Goal: Find specific page/section: Find specific page/section

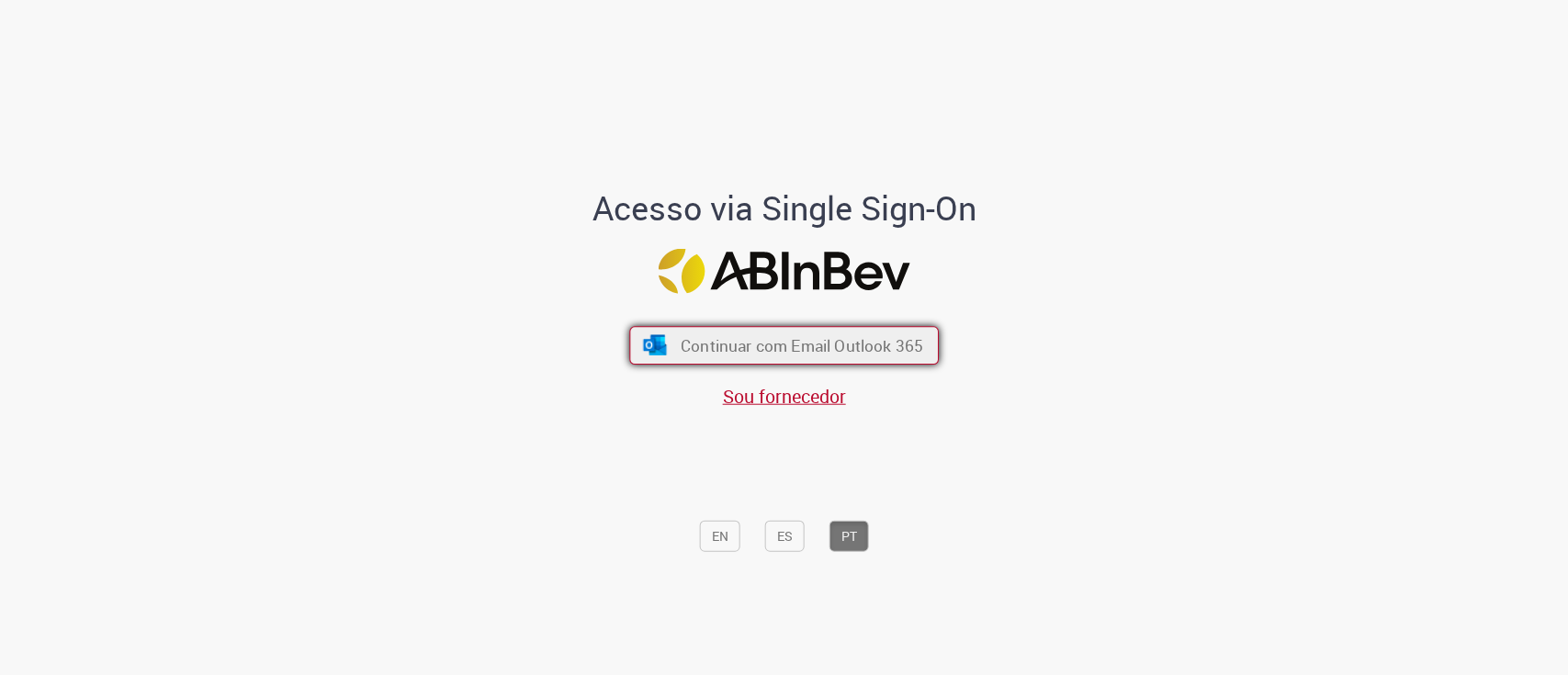
click at [860, 357] on button "Continuar com Email Outlook 365" at bounding box center [784, 345] width 309 height 39
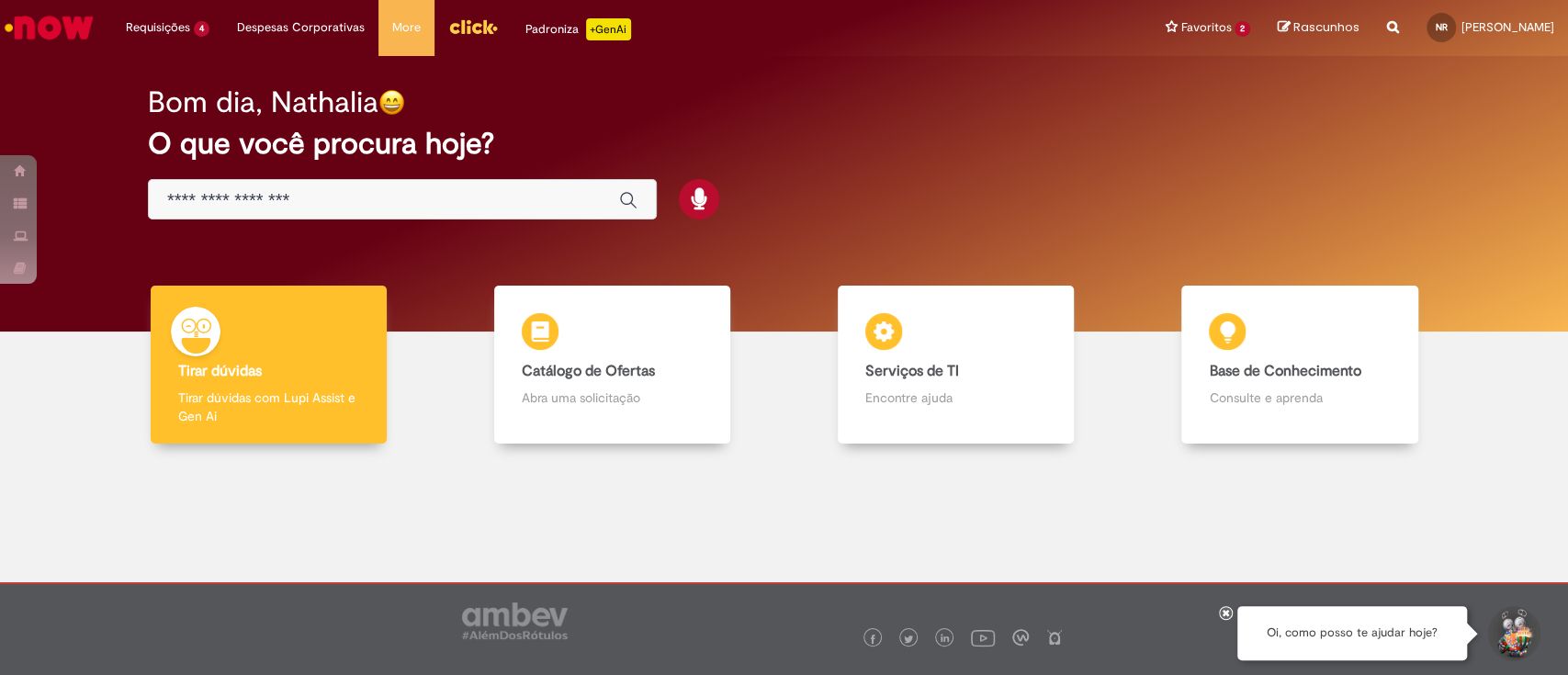
click at [557, 202] on input "Basta digitar aqui" at bounding box center [384, 200] width 434 height 21
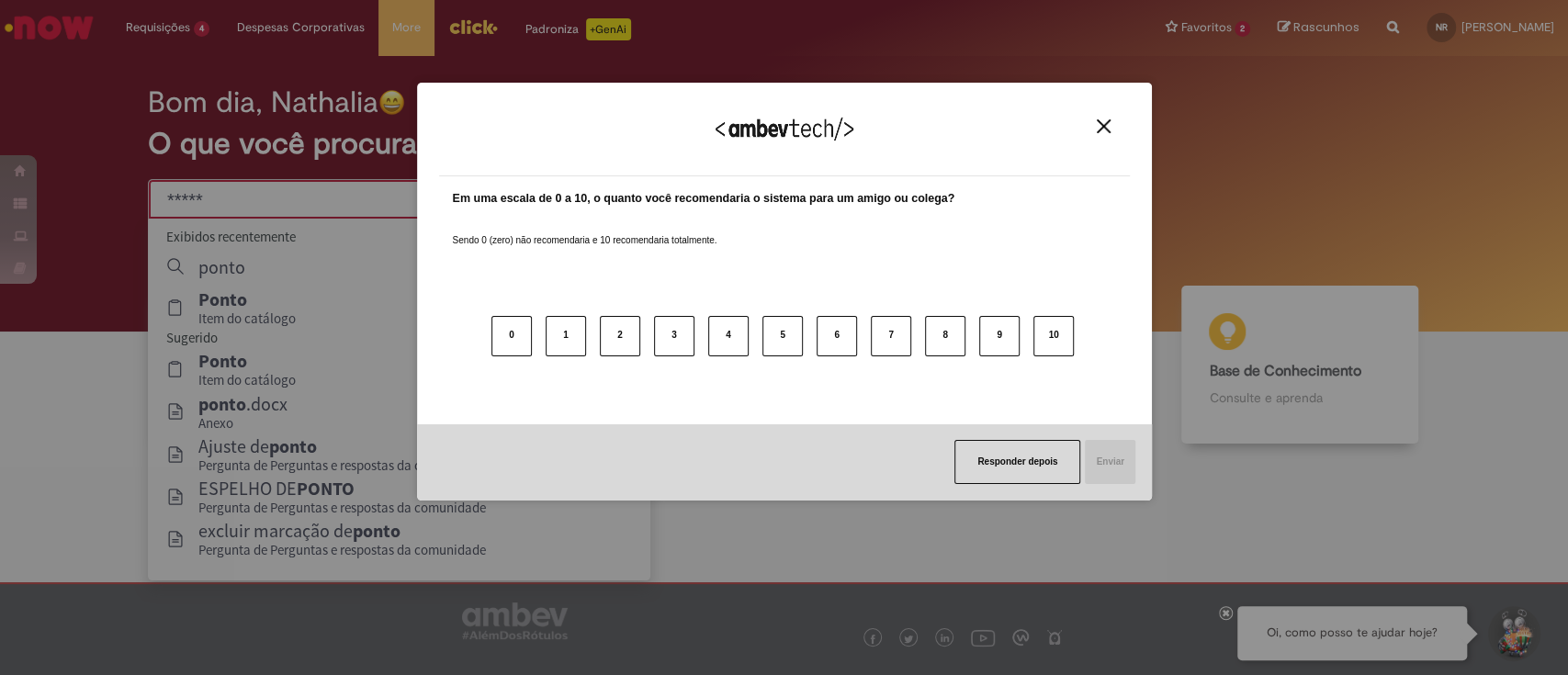
type input "*****"
click at [624, 194] on label "Em uma escala de 0 a 10, o quanto você recomendaria o sistema para um amigo ou …" at bounding box center [704, 198] width 503 height 17
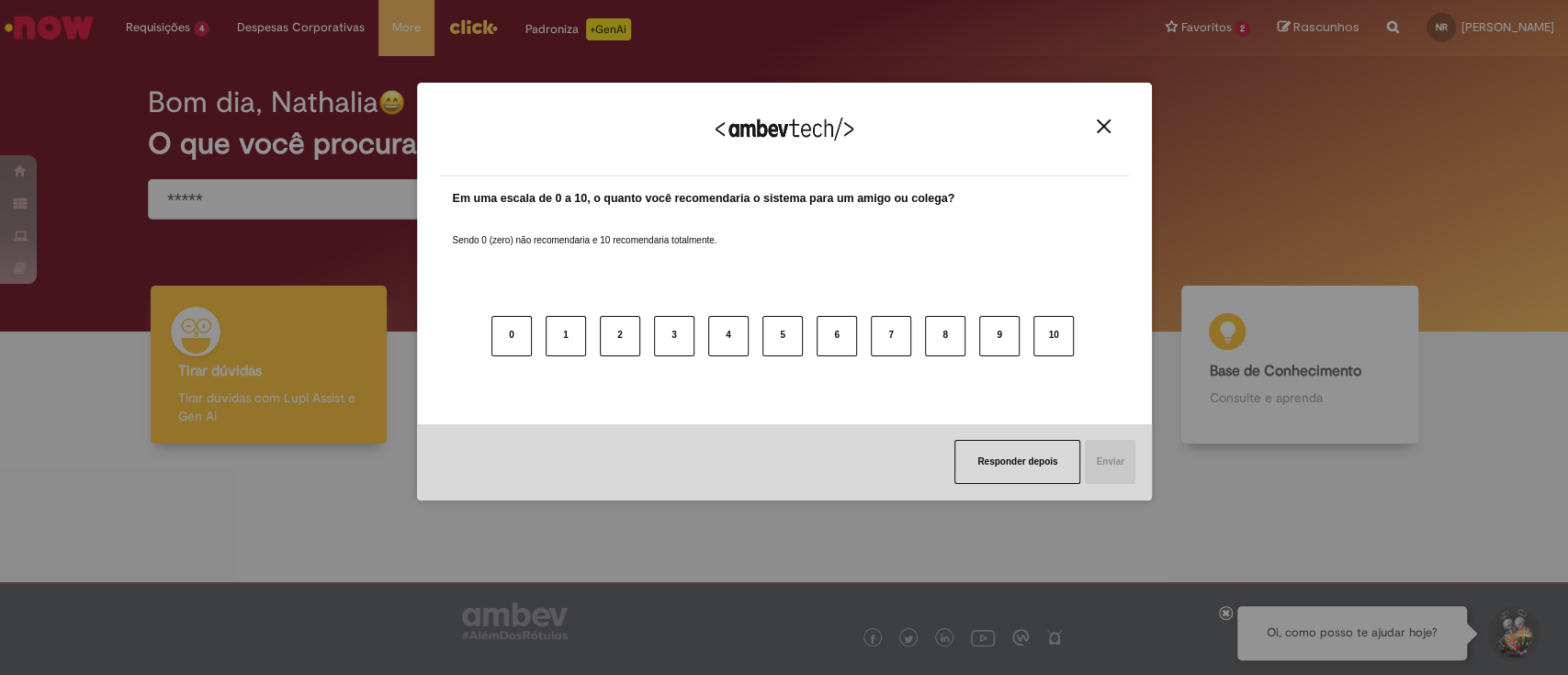
click at [1088, 124] on div "Agradecemos seu feedback!" at bounding box center [784, 141] width 691 height 72
drag, startPoint x: 1097, startPoint y: 124, endPoint x: 1039, endPoint y: 140, distance: 60.2
click at [1097, 123] on img "Close" at bounding box center [1104, 127] width 14 height 14
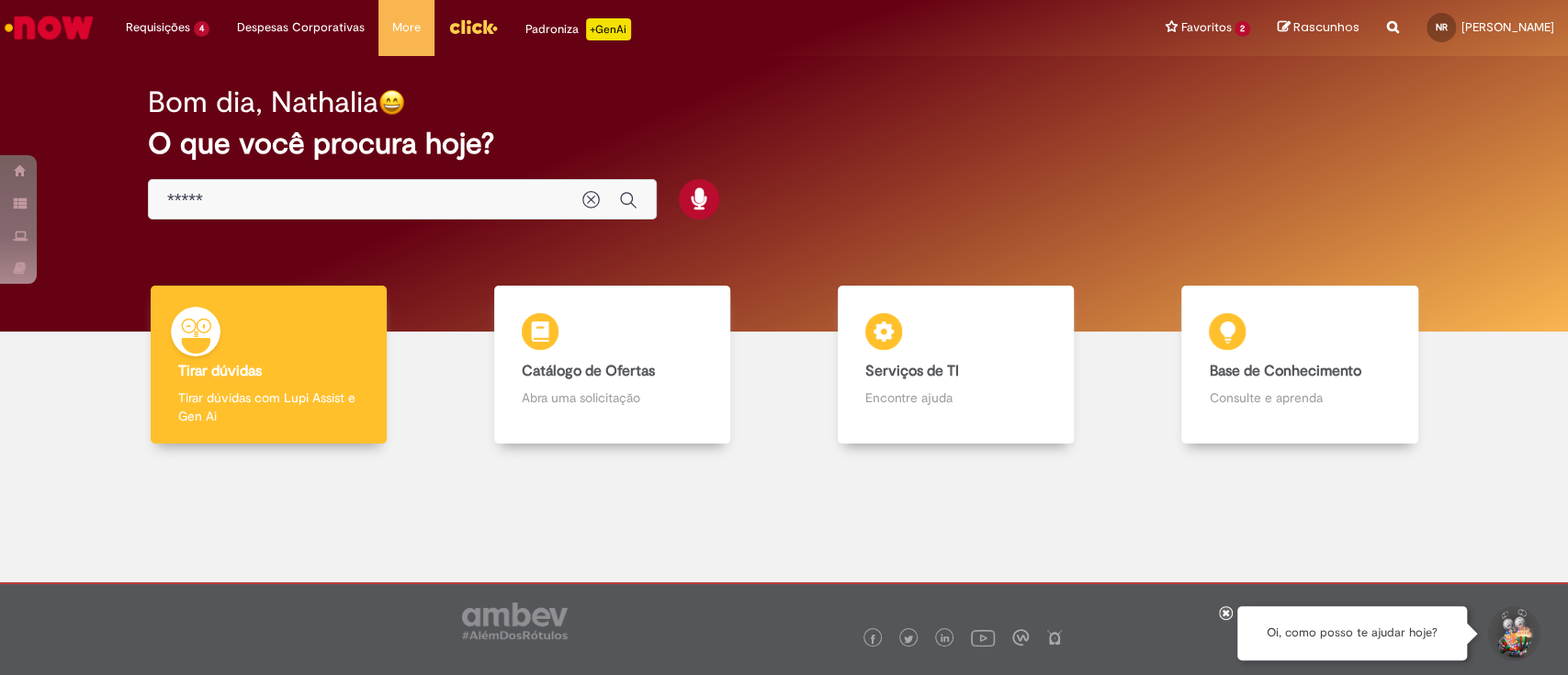
click at [362, 195] on input "*****" at bounding box center [366, 200] width 397 height 21
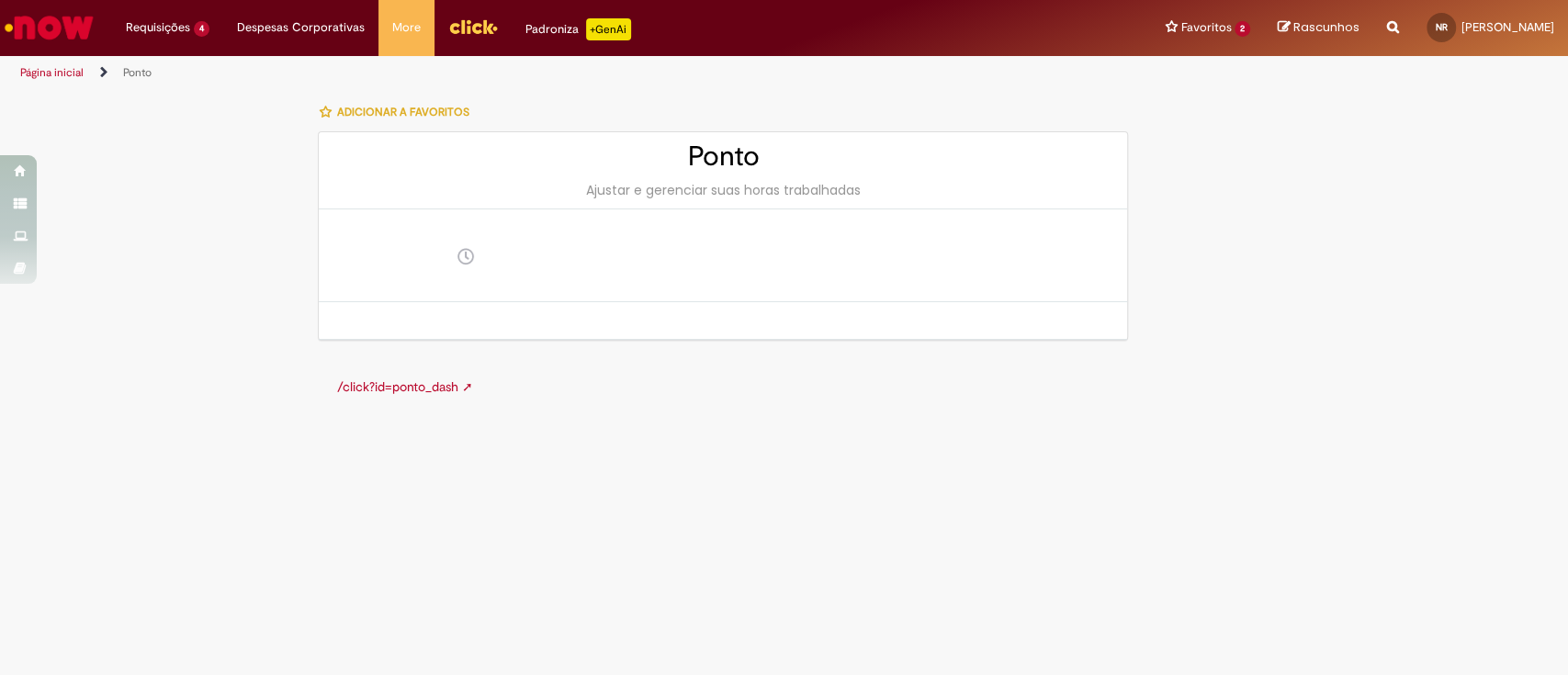
click at [885, 342] on div "Adicionar a Favoritos Ponto Ajustar e gerenciar suas horas trabalhadas /click?i…" at bounding box center [695, 253] width 896 height 322
click at [55, 22] on img "Ir para a Homepage" at bounding box center [49, 27] width 95 height 37
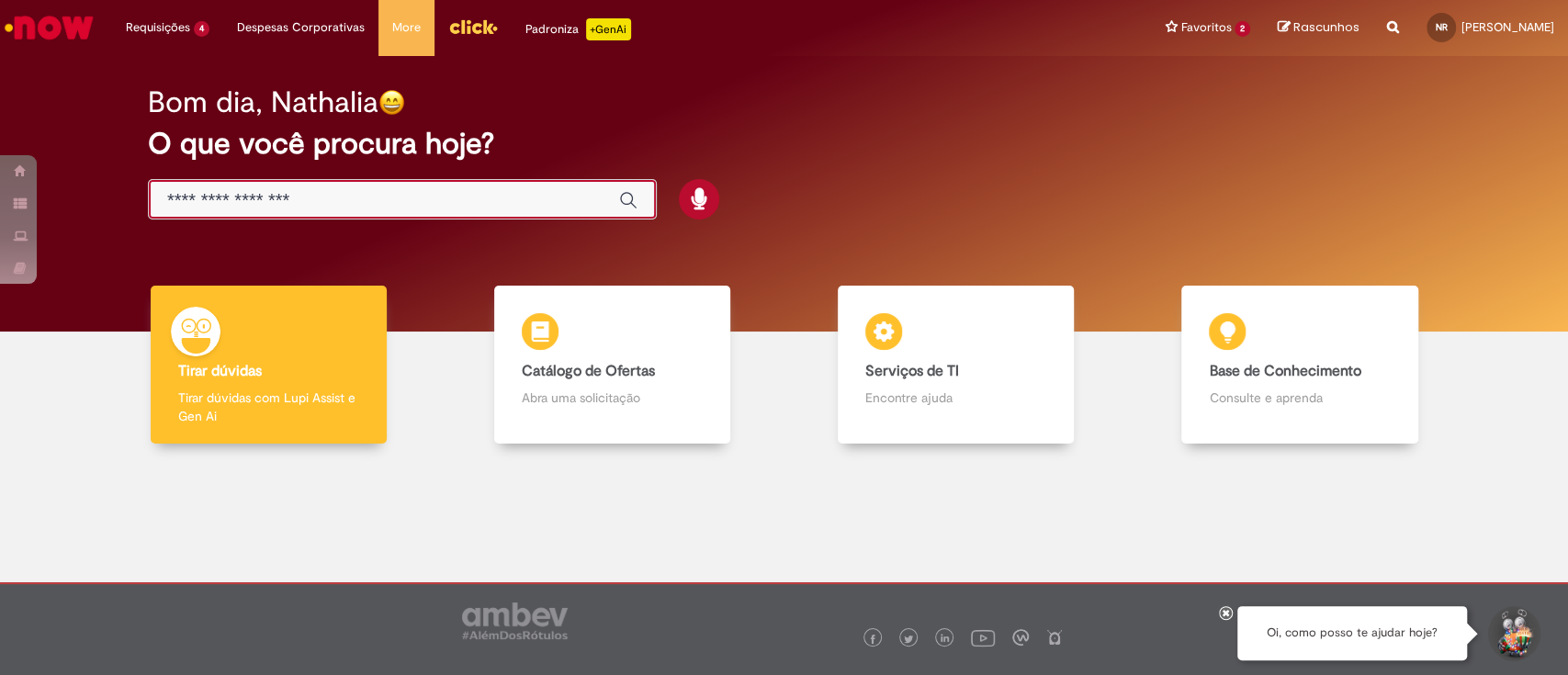
click at [503, 194] on input "Basta digitar aqui" at bounding box center [384, 200] width 434 height 21
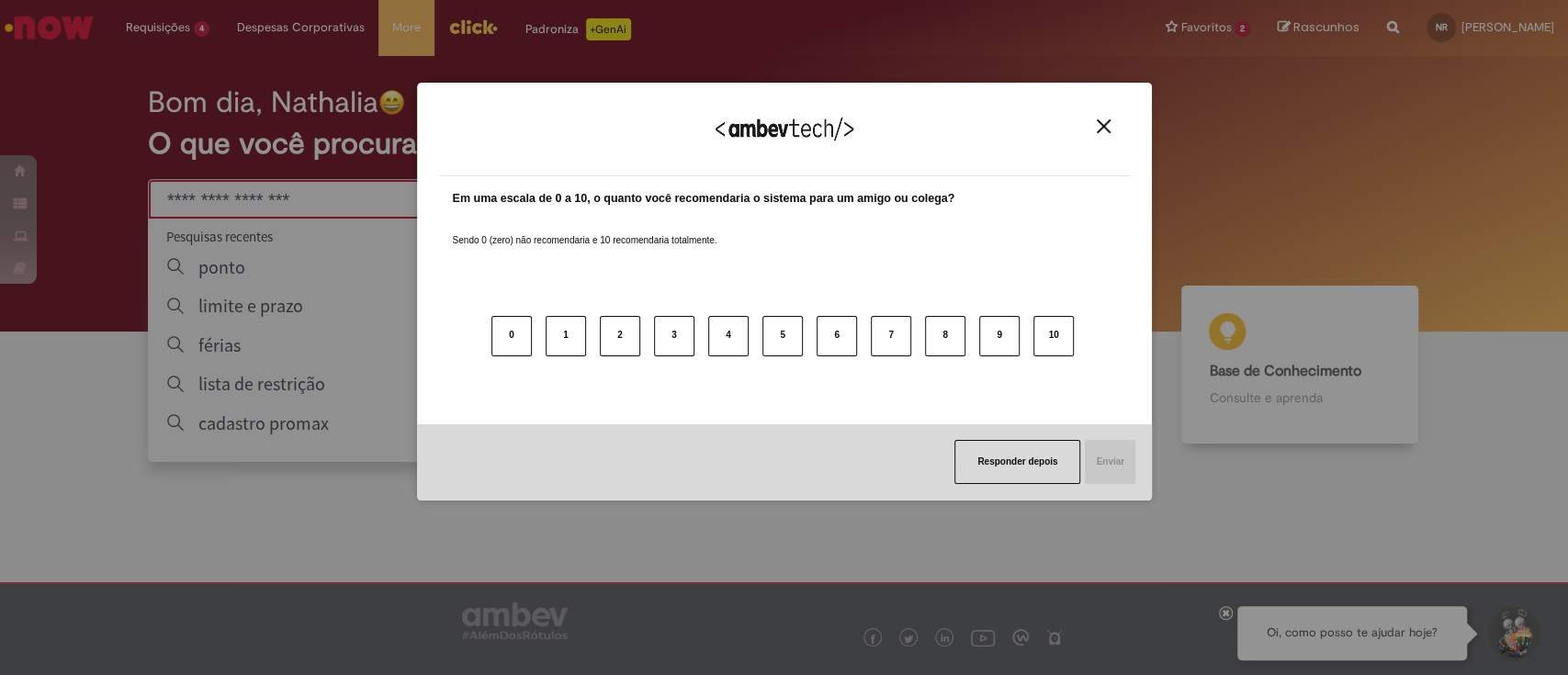
click at [417, 258] on div "Agradecemos seu feedback! Em uma escala de 0 a 10, o quanto você recomendaria o…" at bounding box center [784, 291] width 735 height 418
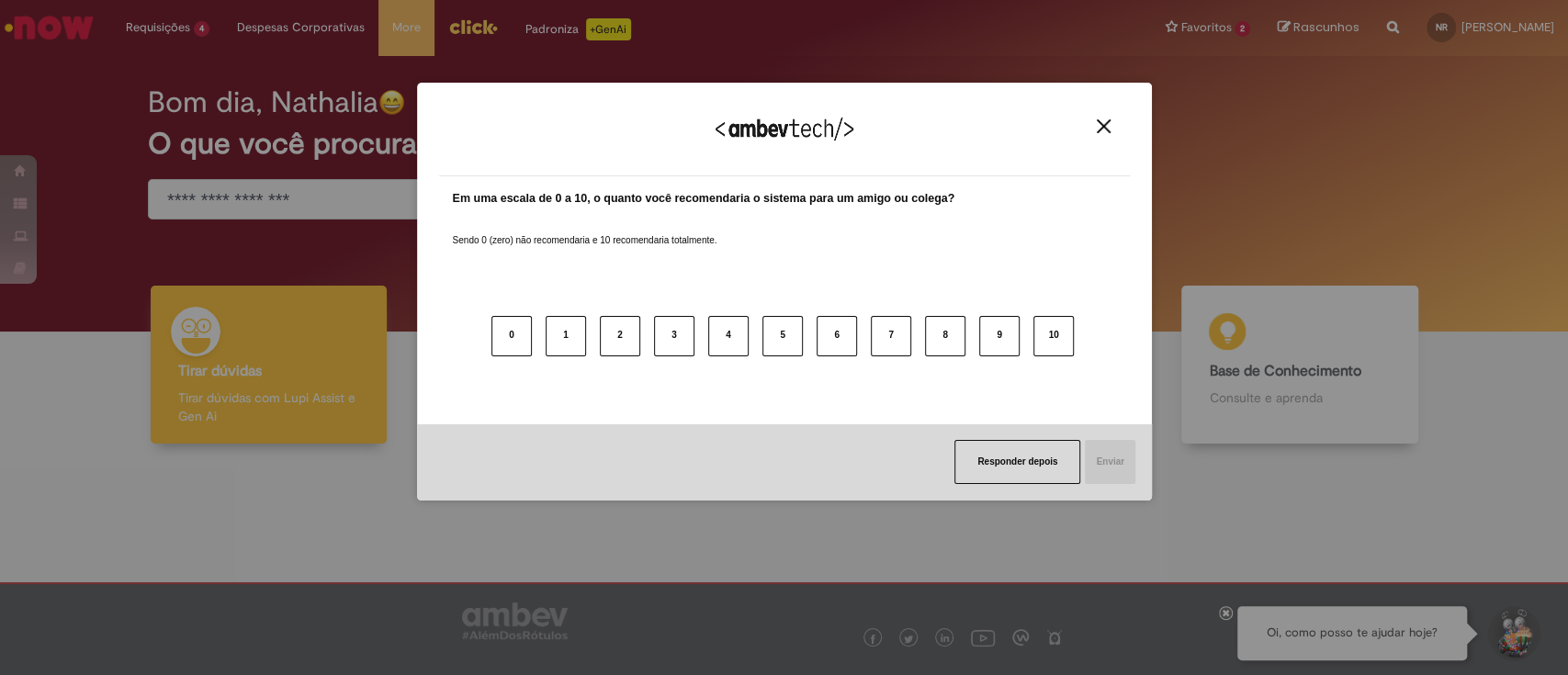
drag, startPoint x: 1097, startPoint y: 123, endPoint x: 1087, endPoint y: 127, distance: 10.8
click at [1098, 124] on img "Close" at bounding box center [1104, 127] width 14 height 14
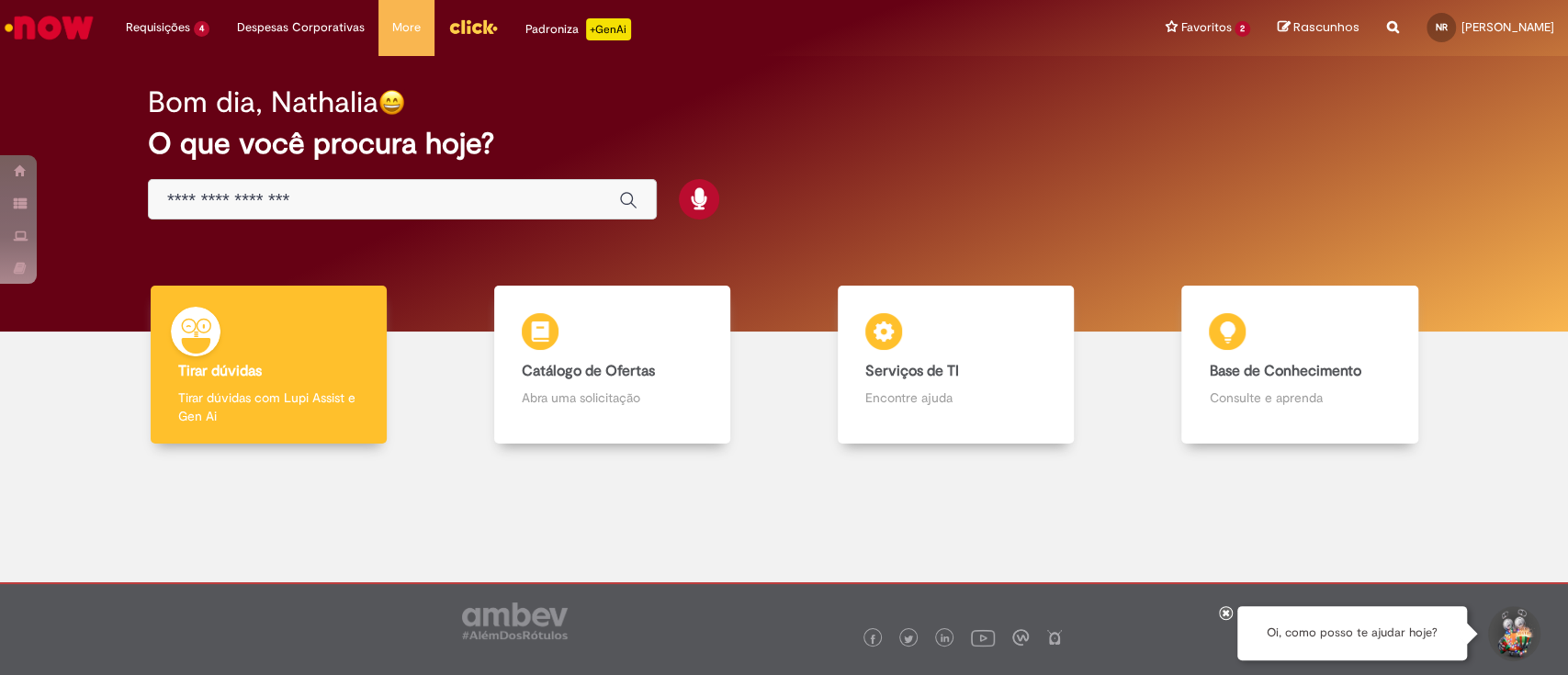
click at [460, 183] on div "Global" at bounding box center [402, 199] width 509 height 41
click at [451, 203] on input "Basta digitar aqui" at bounding box center [384, 200] width 434 height 21
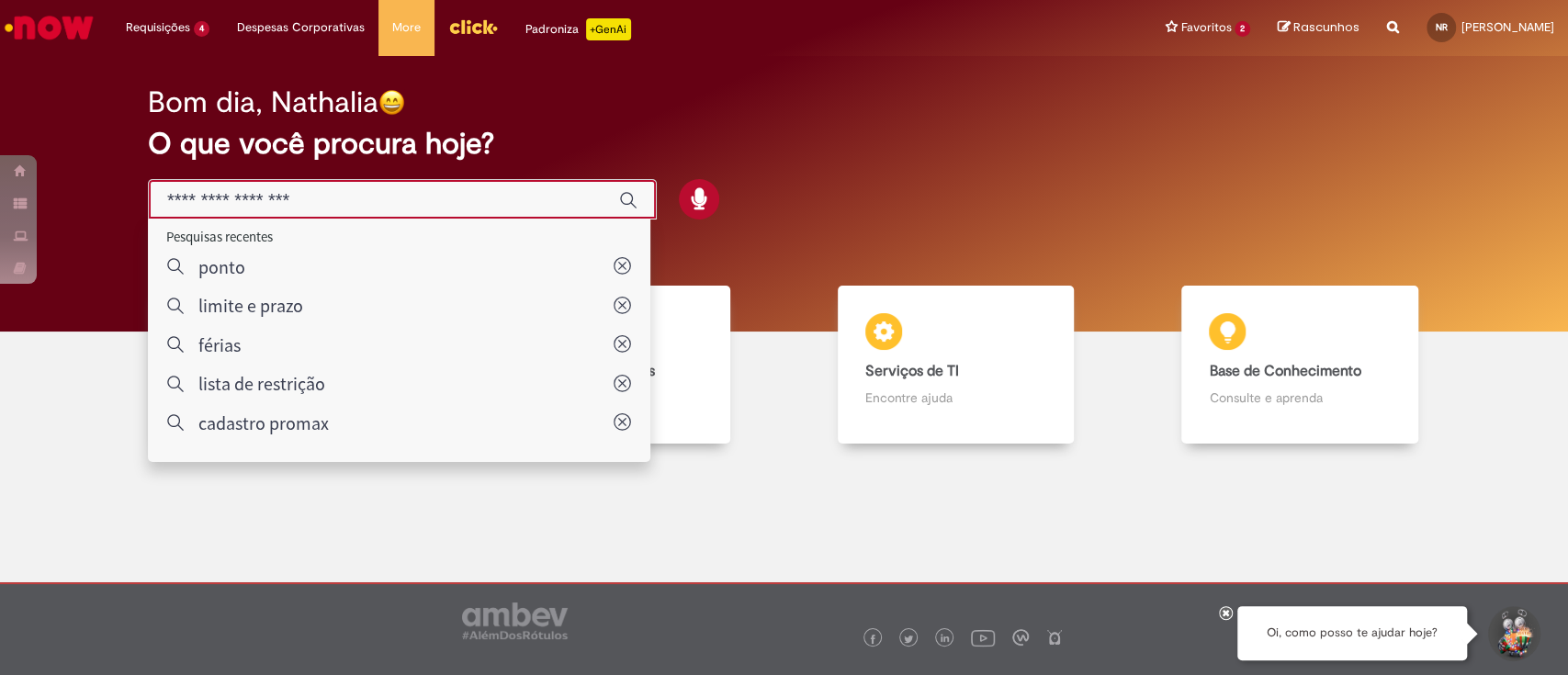
type input "*****"
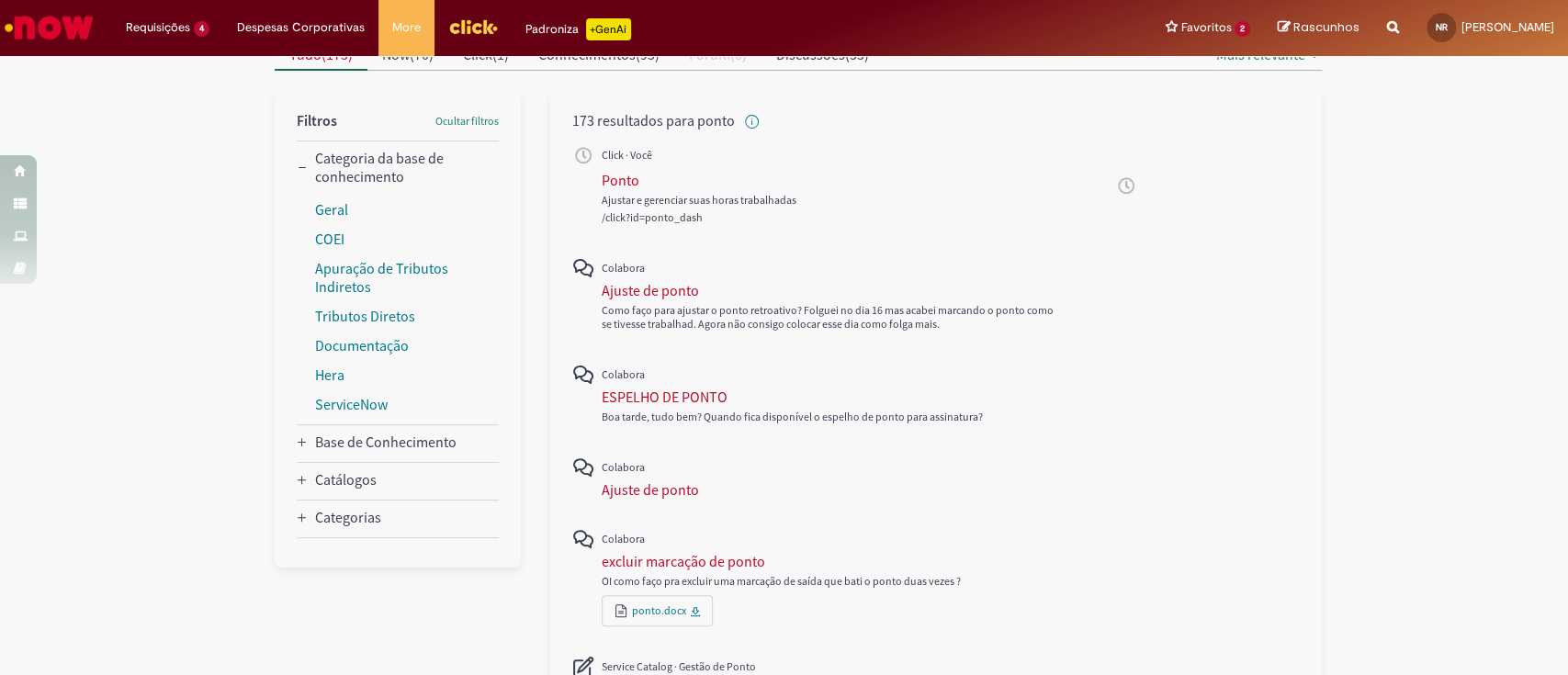
scroll to position [244, 0]
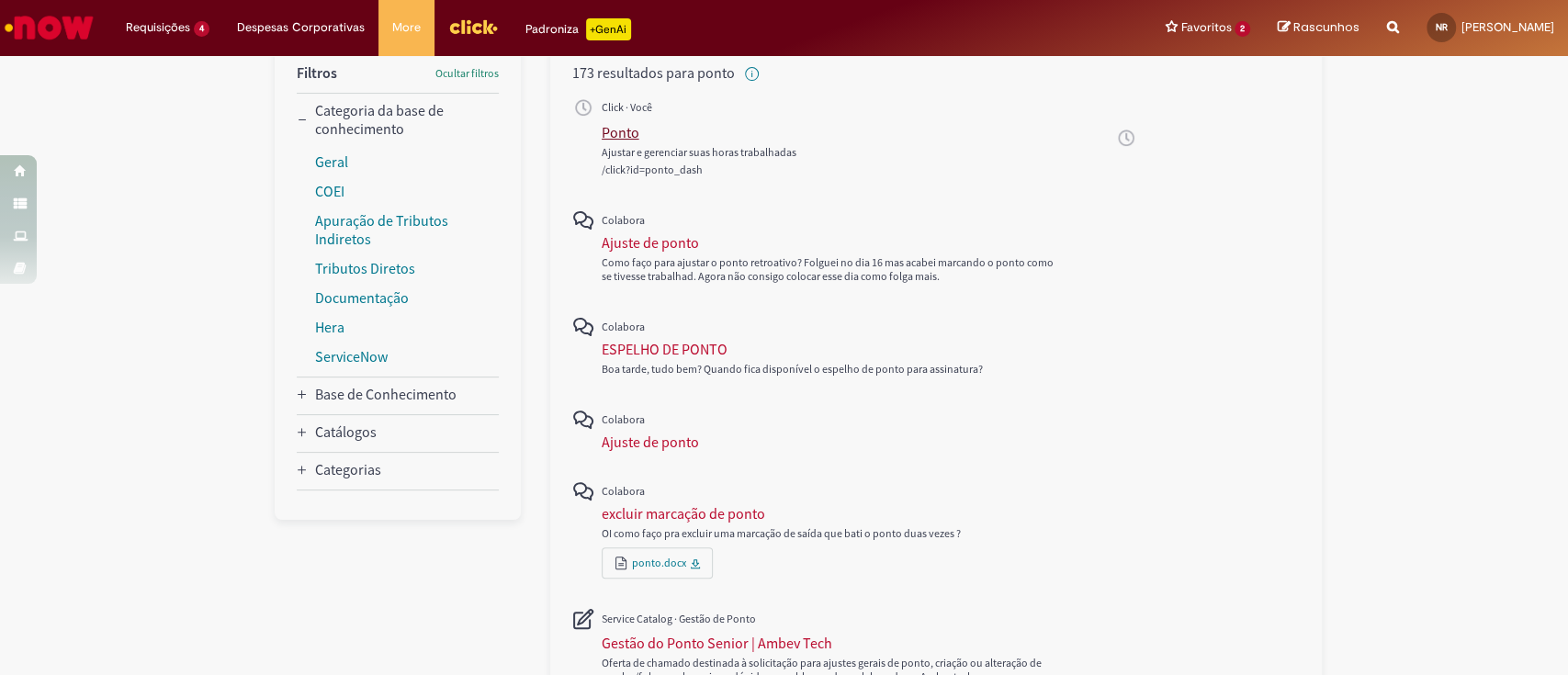
click at [611, 134] on div "Ponto" at bounding box center [620, 132] width 38 height 18
